Goal: Navigation & Orientation: Find specific page/section

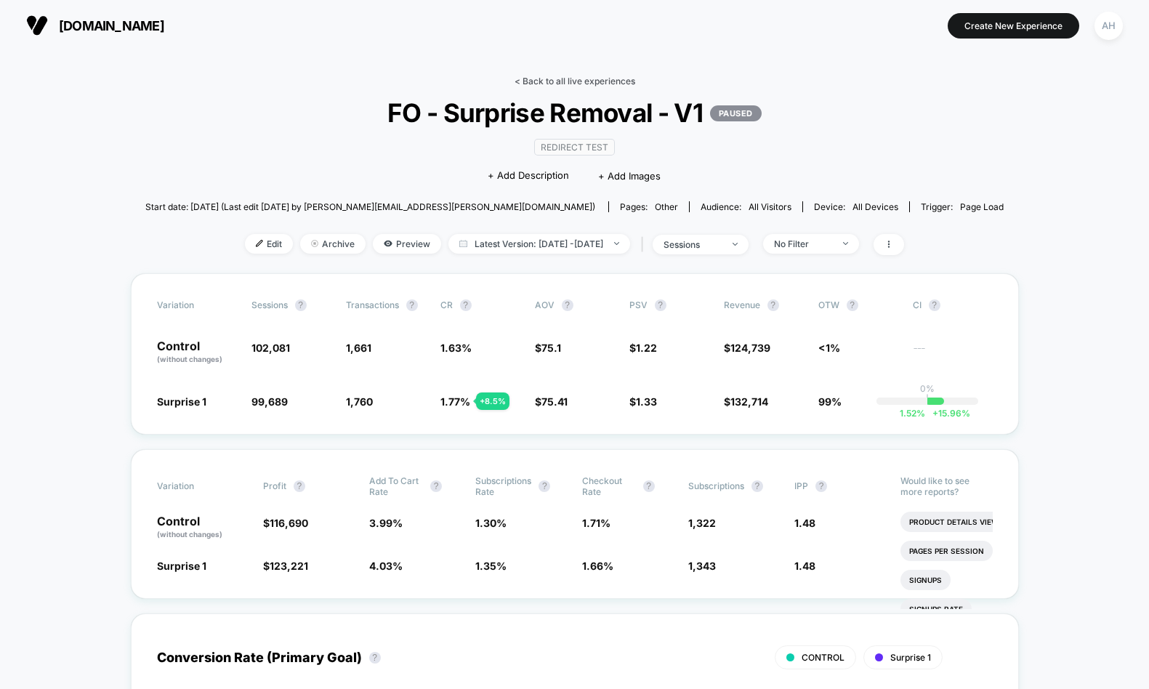
click at [577, 81] on link "< Back to all live experiences" at bounding box center [575, 81] width 121 height 11
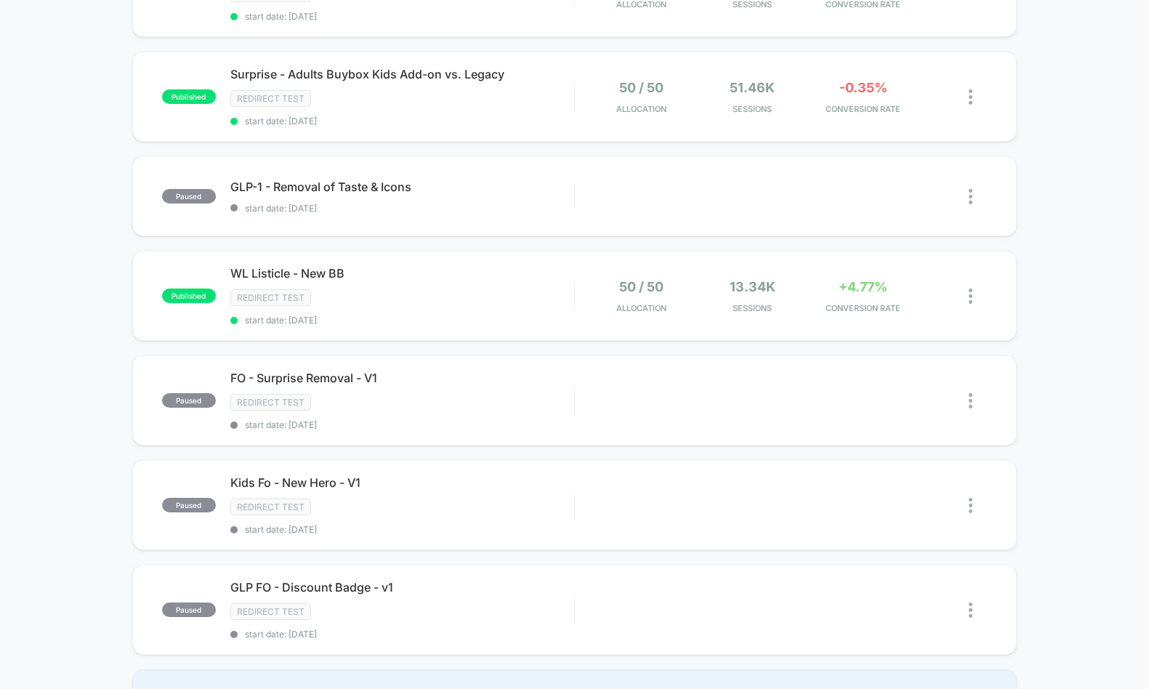
scroll to position [766, 0]
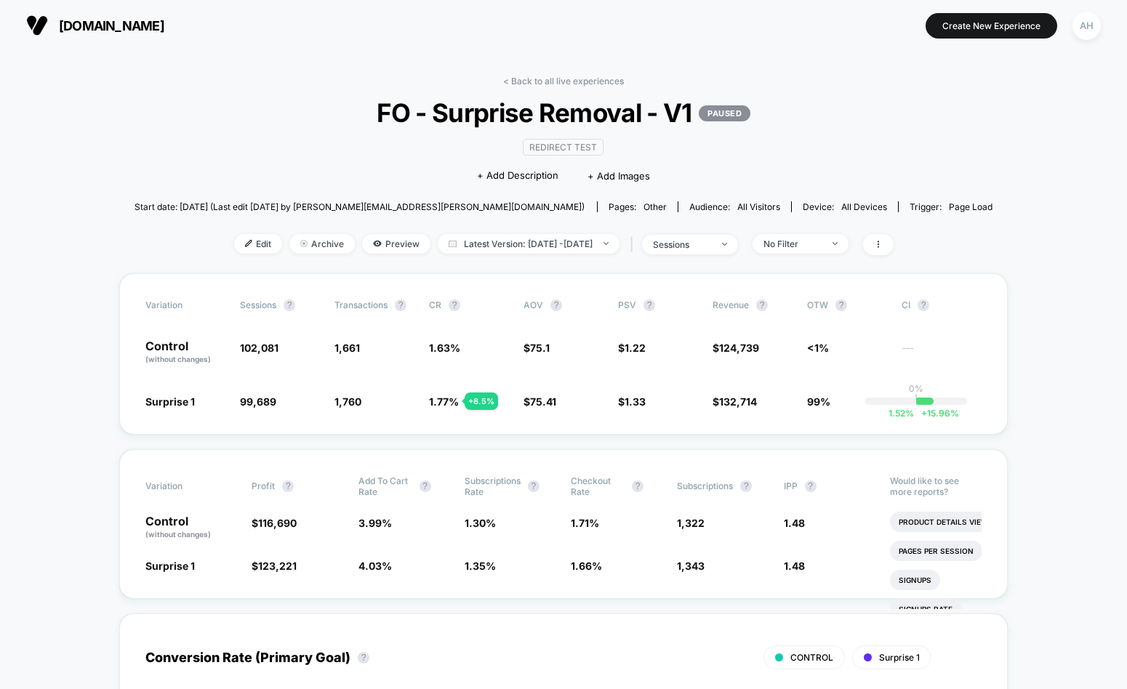
click at [559, 87] on div "< Back to all live experiences FO - Surprise Removal - V1 PAUSED Redirect Test …" at bounding box center [564, 175] width 859 height 198
click at [559, 84] on link "< Back to all live experiences" at bounding box center [563, 81] width 121 height 11
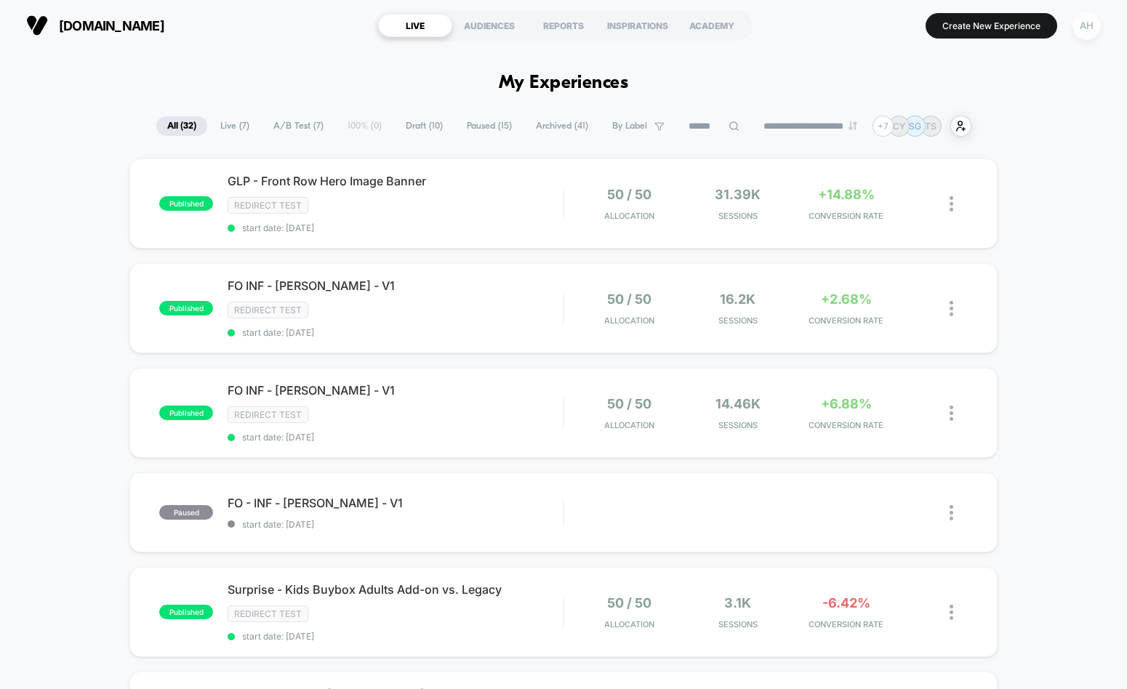
click at [1086, 22] on div "AH" at bounding box center [1086, 26] width 28 height 28
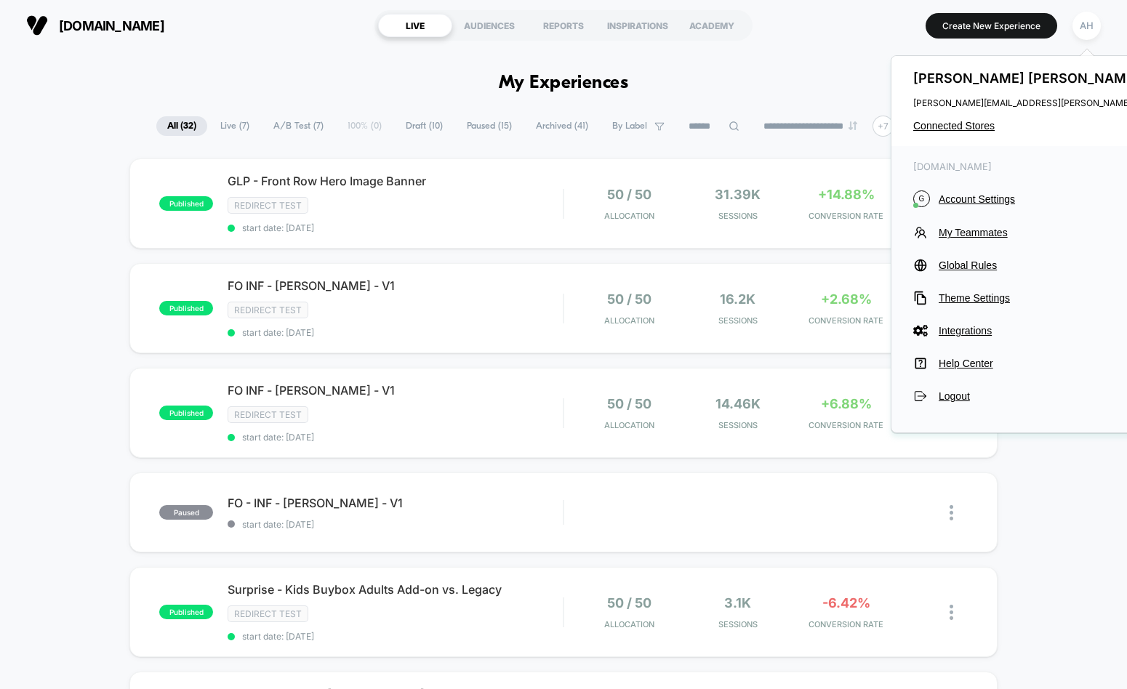
click at [960, 116] on div "[PERSON_NAME] [PERSON_NAME][EMAIL_ADDRESS][PERSON_NAME][DOMAIN_NAME] Connected …" at bounding box center [1057, 101] width 332 height 90
click at [957, 131] on span "Connected Stores" at bounding box center [1057, 126] width 289 height 12
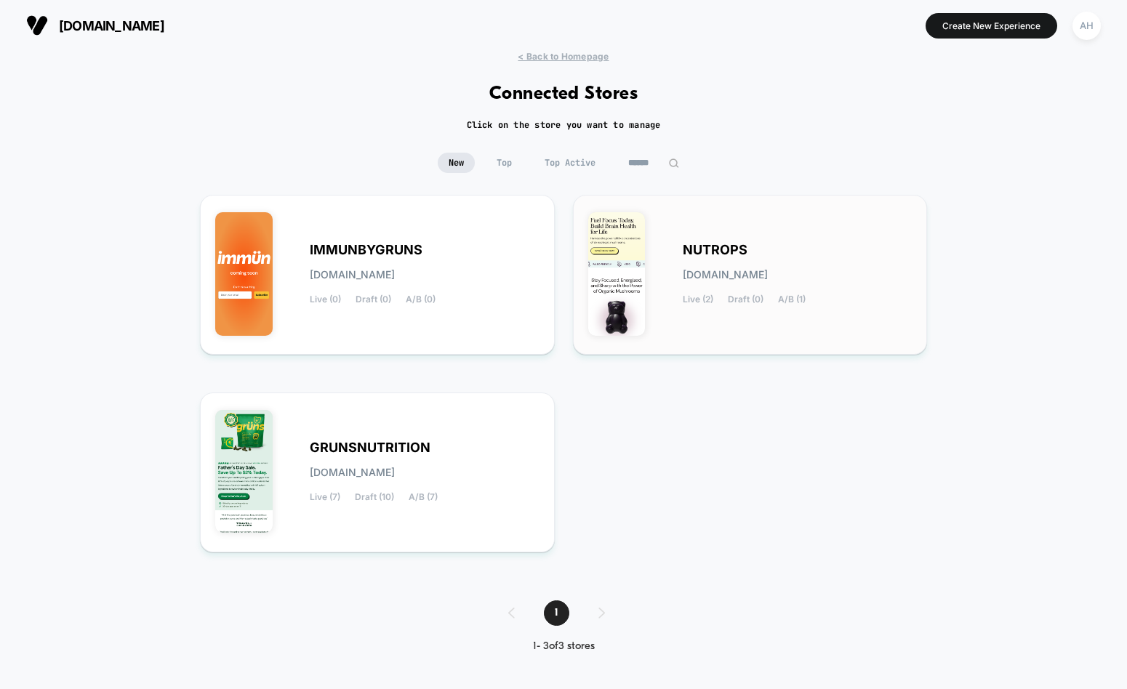
click at [747, 266] on div "NUTROPS [DOMAIN_NAME] Live (2) Draft (0) A/B (1)" at bounding box center [798, 275] width 230 height 60
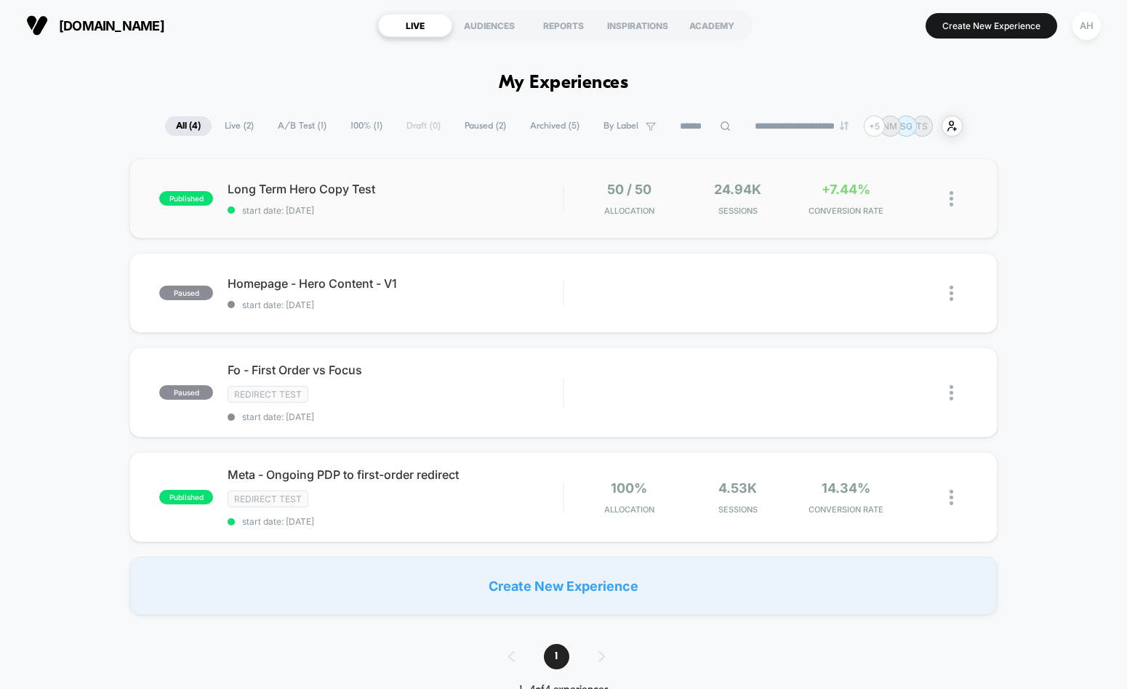
click at [466, 178] on div "published Long Term Hero Copy Test start date: [DATE] 50 / 50 Allocation 24.94k…" at bounding box center [563, 198] width 868 height 80
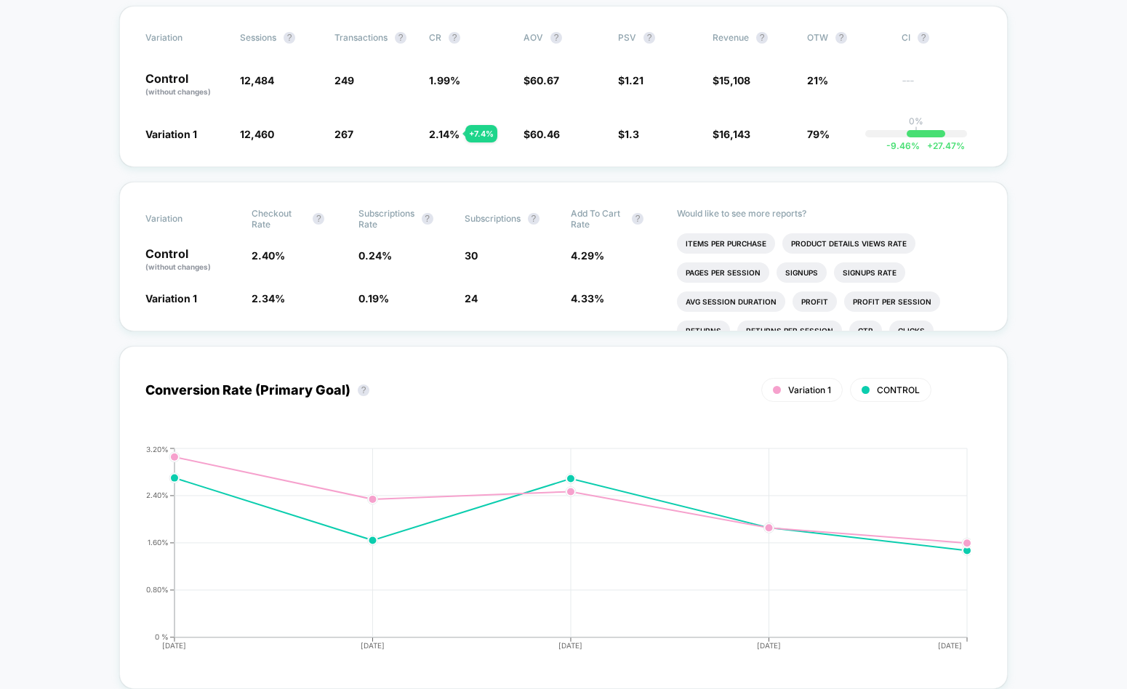
scroll to position [329, 0]
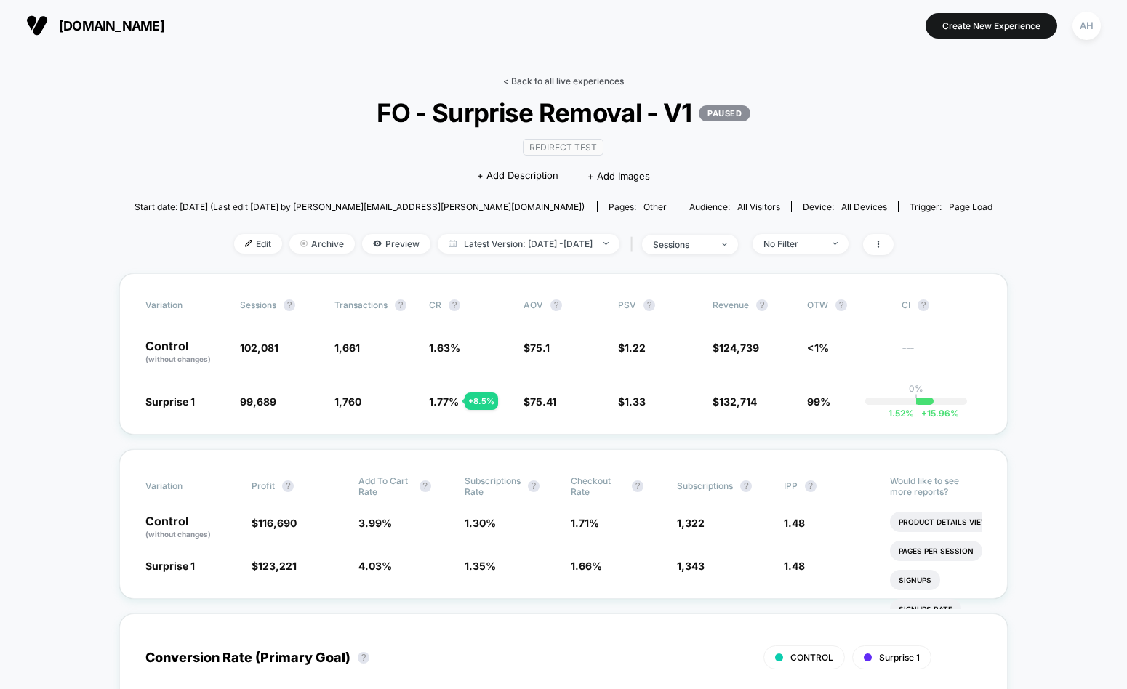
click at [555, 76] on link "< Back to all live experiences" at bounding box center [563, 81] width 121 height 11
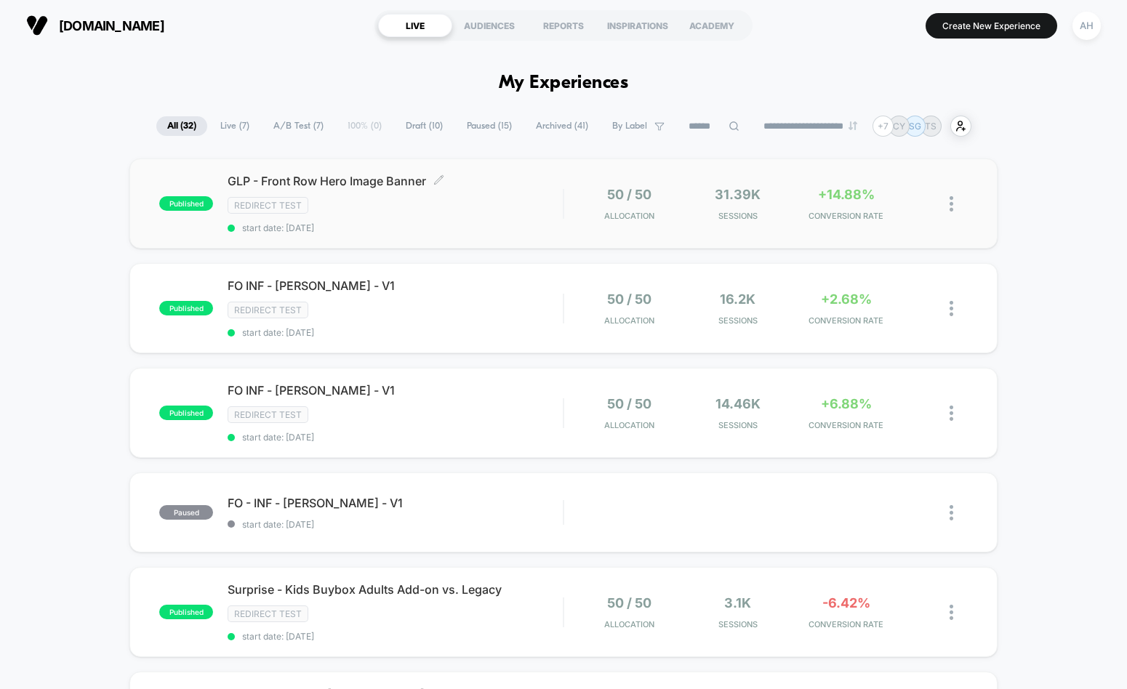
click at [515, 201] on div "Redirect Test" at bounding box center [395, 205] width 335 height 17
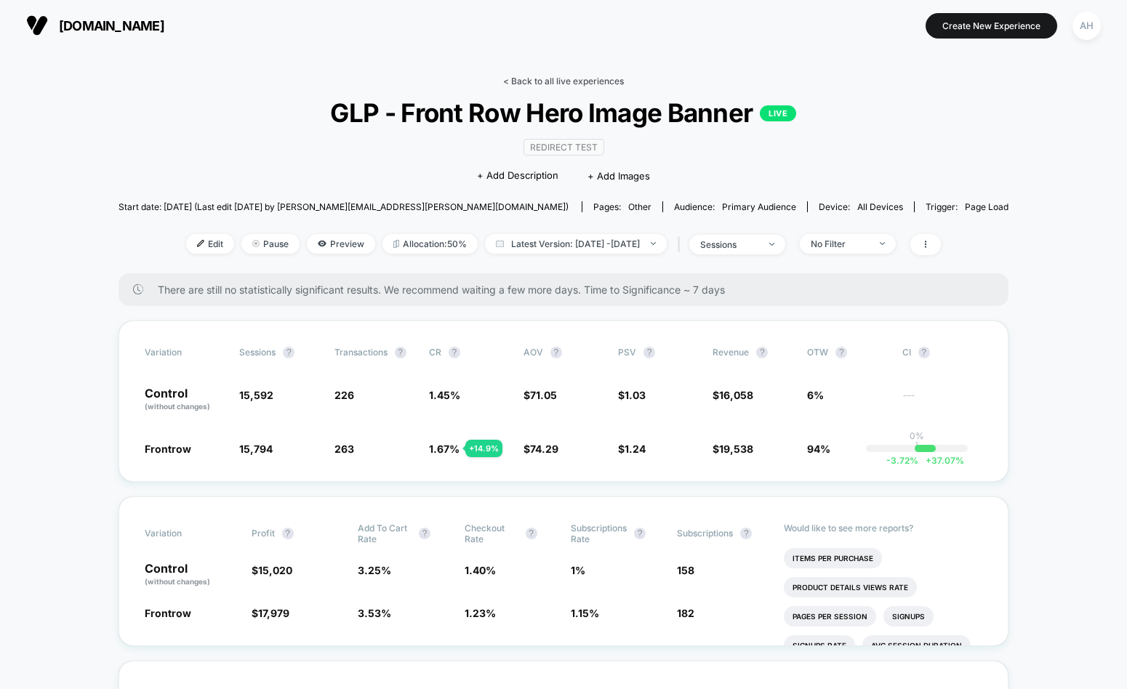
click at [525, 78] on link "< Back to all live experiences" at bounding box center [563, 81] width 121 height 11
